Goal: Task Accomplishment & Management: Use online tool/utility

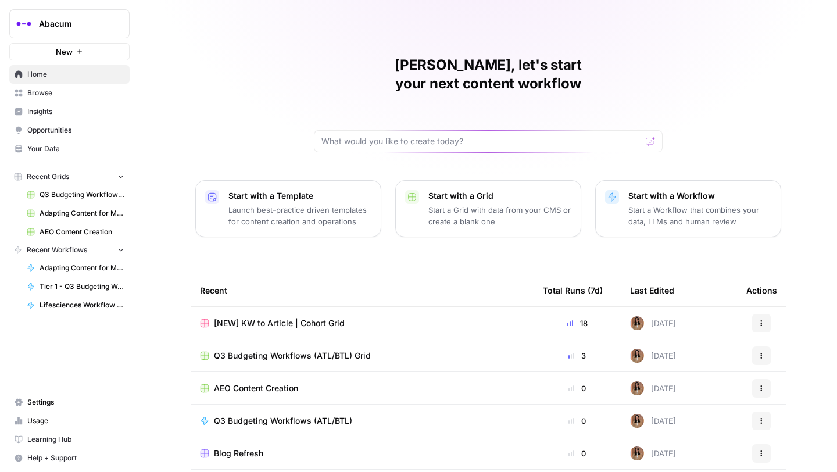
click at [50, 105] on link "Insights" at bounding box center [69, 111] width 120 height 19
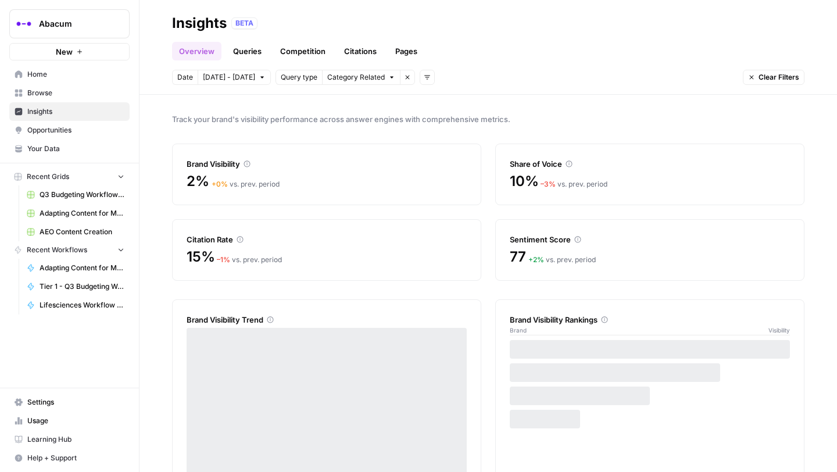
click at [50, 91] on span "Browse" at bounding box center [75, 93] width 97 height 10
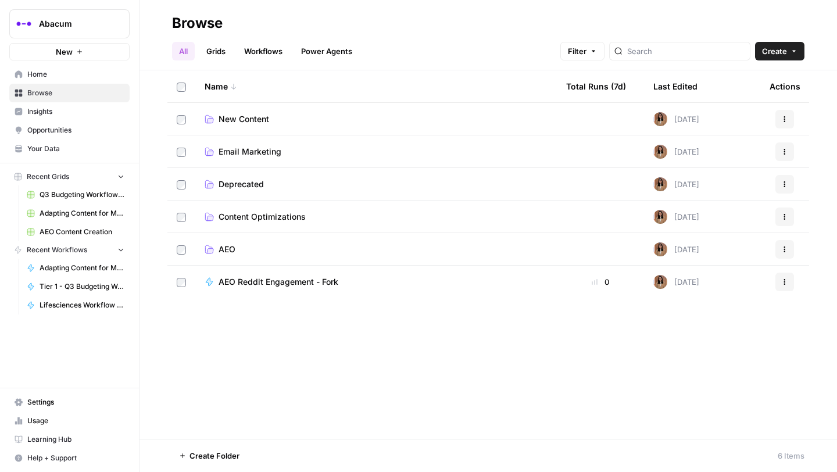
click at [229, 248] on span "AEO" at bounding box center [226, 249] width 17 height 12
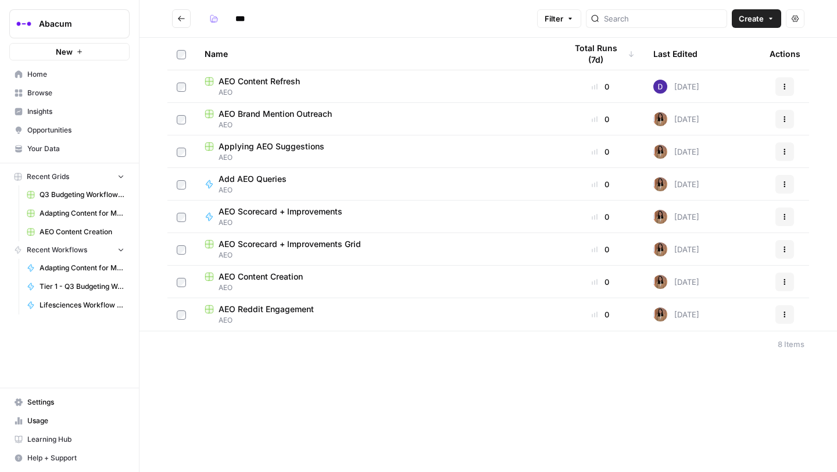
click at [279, 114] on span "AEO Brand Mention Outreach" at bounding box center [274, 114] width 113 height 12
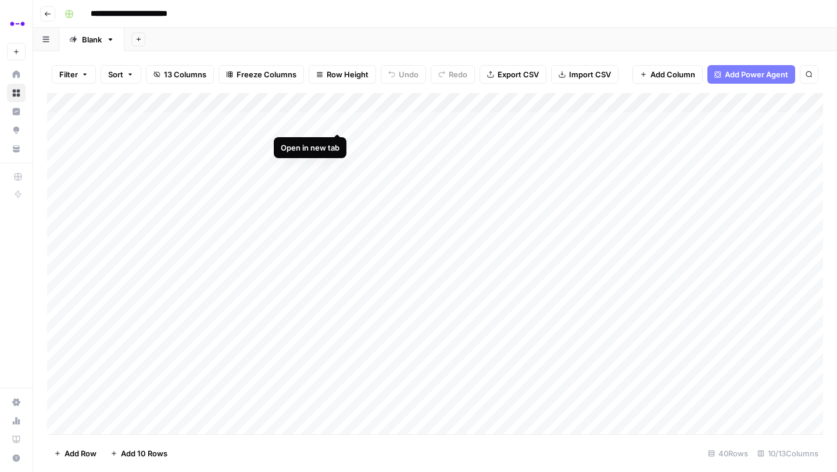
click at [338, 121] on div "Add Column" at bounding box center [435, 263] width 776 height 341
click at [336, 137] on div "Add Column" at bounding box center [435, 263] width 776 height 341
click at [59, 120] on div "Add Column" at bounding box center [435, 263] width 776 height 341
click at [84, 454] on span "Delete 1 Row" at bounding box center [77, 453] width 46 height 12
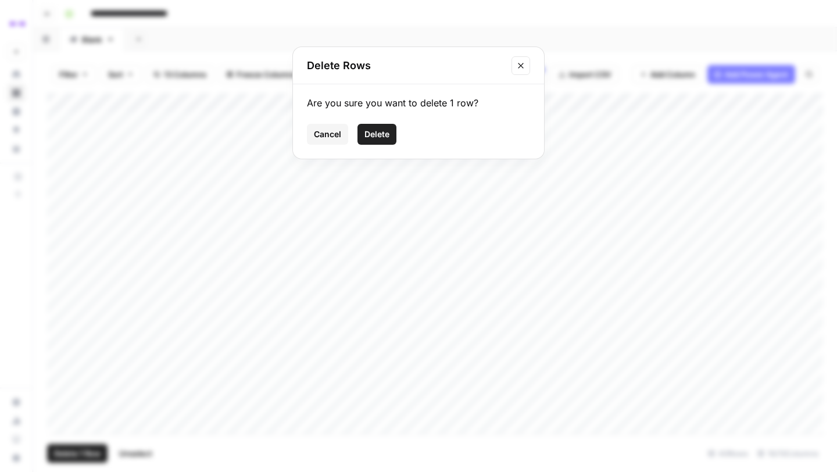
click at [375, 134] on span "Delete" at bounding box center [376, 134] width 25 height 12
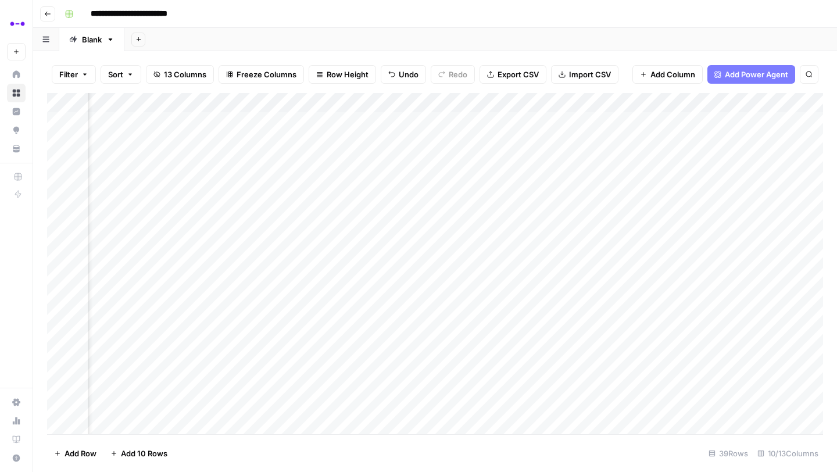
scroll to position [0, 202]
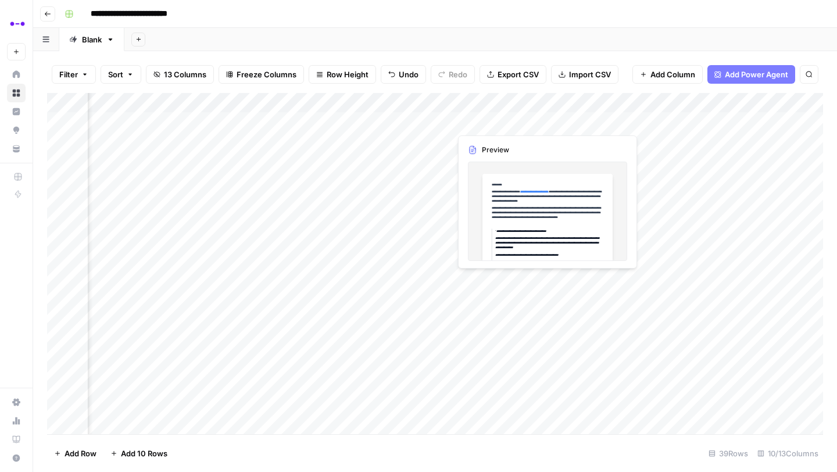
click at [510, 120] on div "Add Column" at bounding box center [435, 263] width 776 height 341
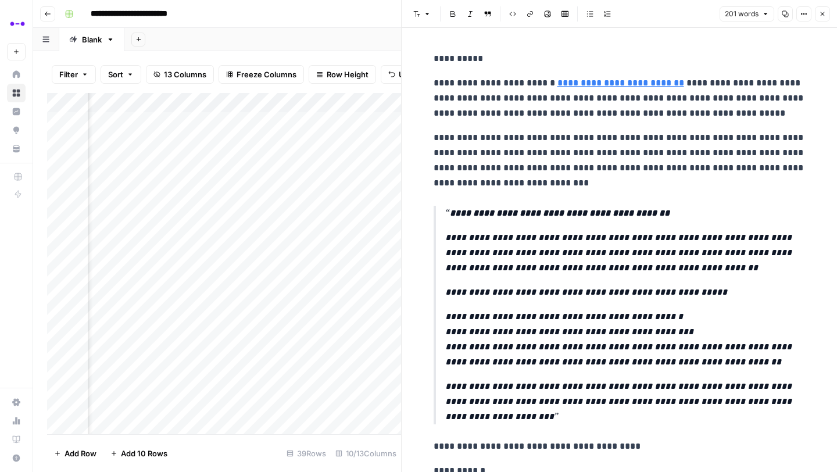
click at [822, 16] on icon "button" at bounding box center [822, 13] width 7 height 7
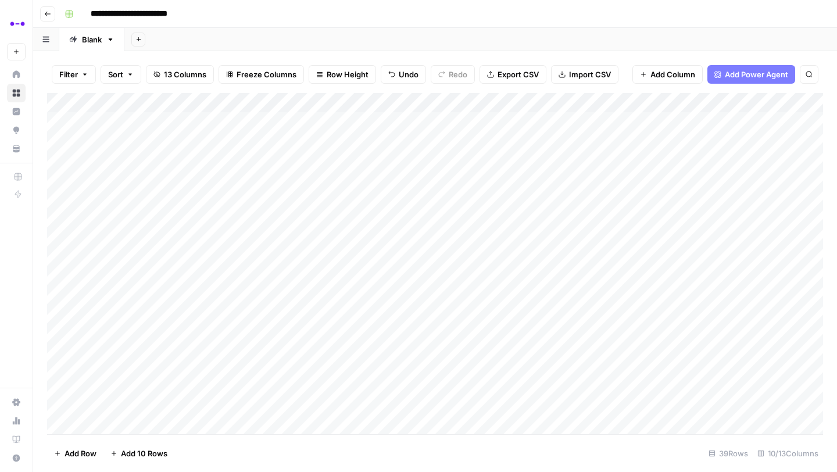
click at [338, 141] on div "Add Column" at bounding box center [435, 263] width 776 height 341
click at [338, 160] on div "Add Column" at bounding box center [435, 263] width 776 height 341
click at [338, 181] on div "Add Column" at bounding box center [435, 263] width 776 height 341
click at [336, 201] on div "Add Column" at bounding box center [435, 263] width 776 height 341
click at [335, 219] on div "Add Column" at bounding box center [435, 263] width 776 height 341
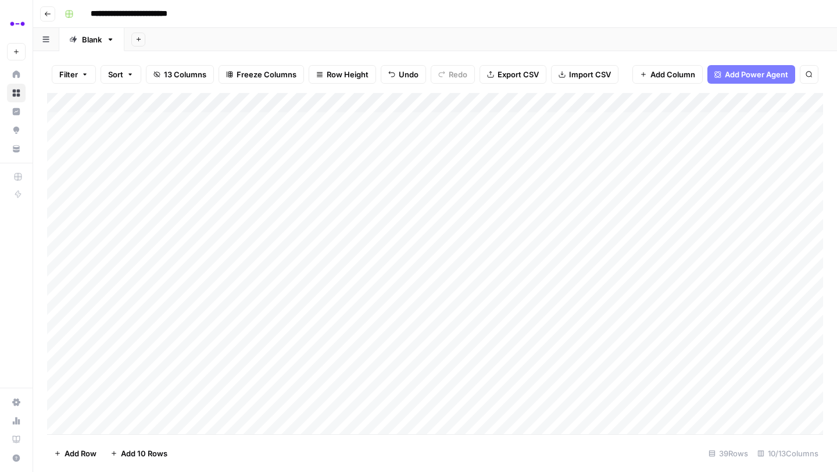
click at [340, 240] on div "Add Column" at bounding box center [435, 263] width 776 height 341
click at [334, 261] on div "Add Column" at bounding box center [435, 263] width 776 height 341
